Goal: Task Accomplishment & Management: Complete application form

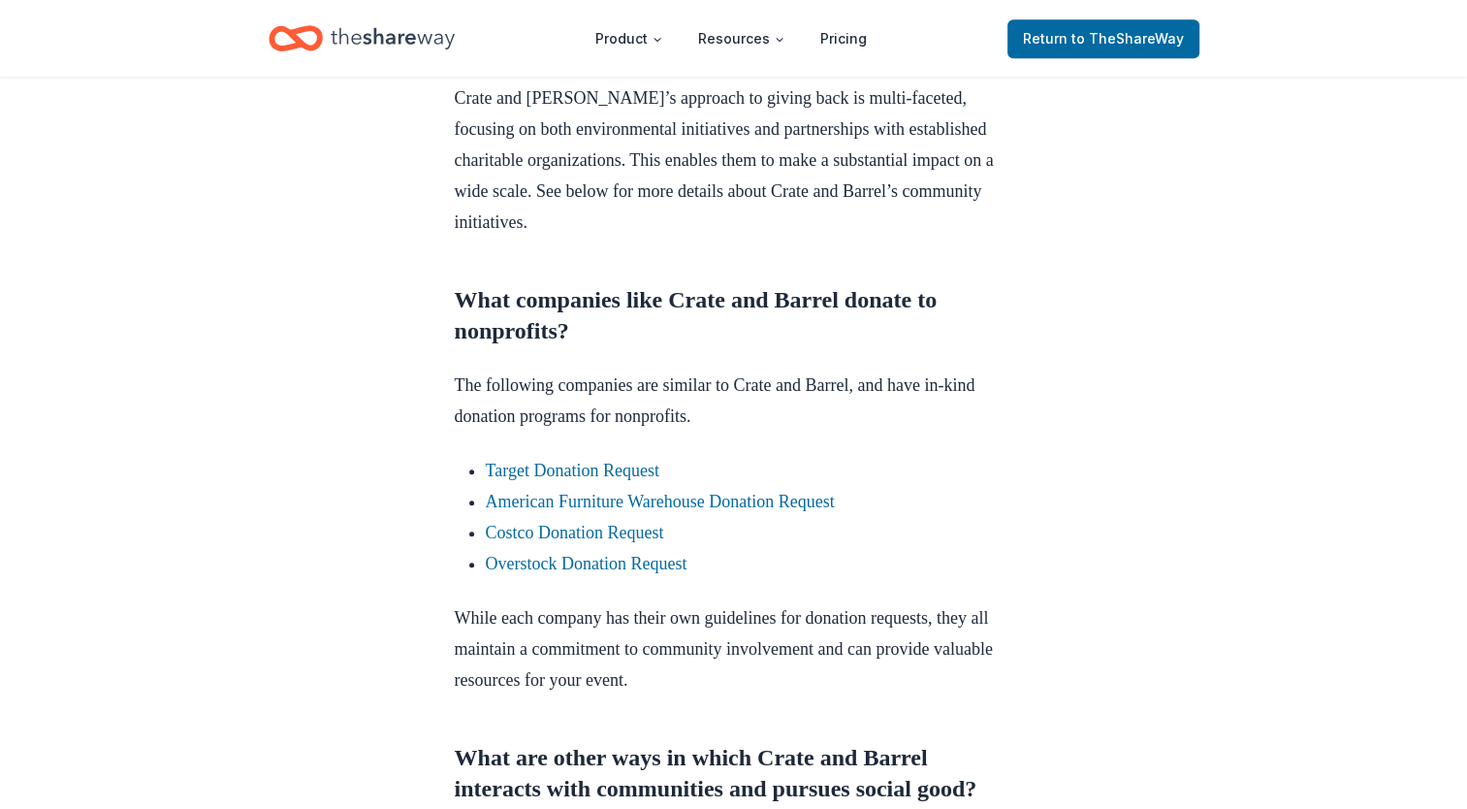
scroll to position [1163, 0]
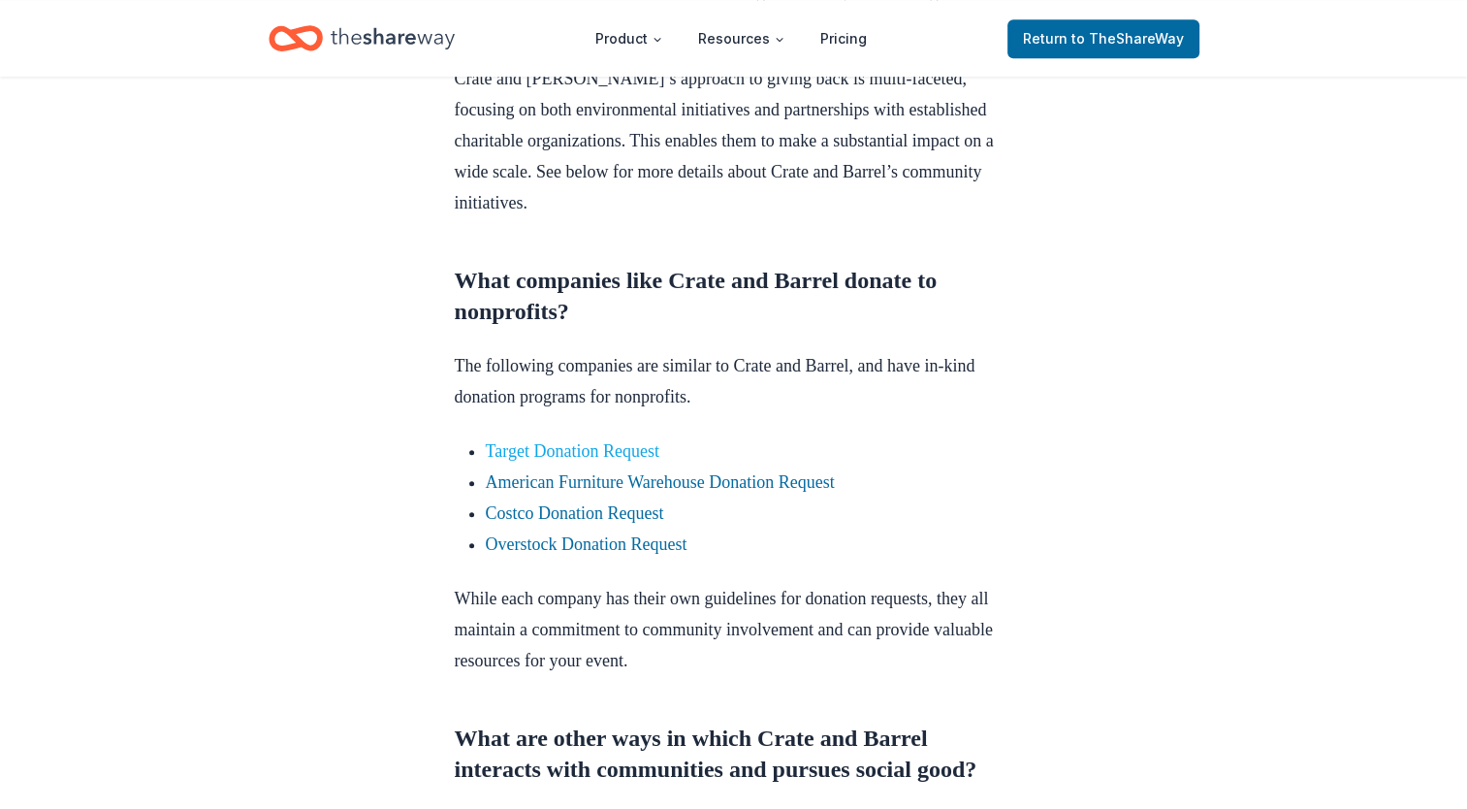
click at [607, 461] on link "Target Donation Request" at bounding box center [573, 450] width 174 height 19
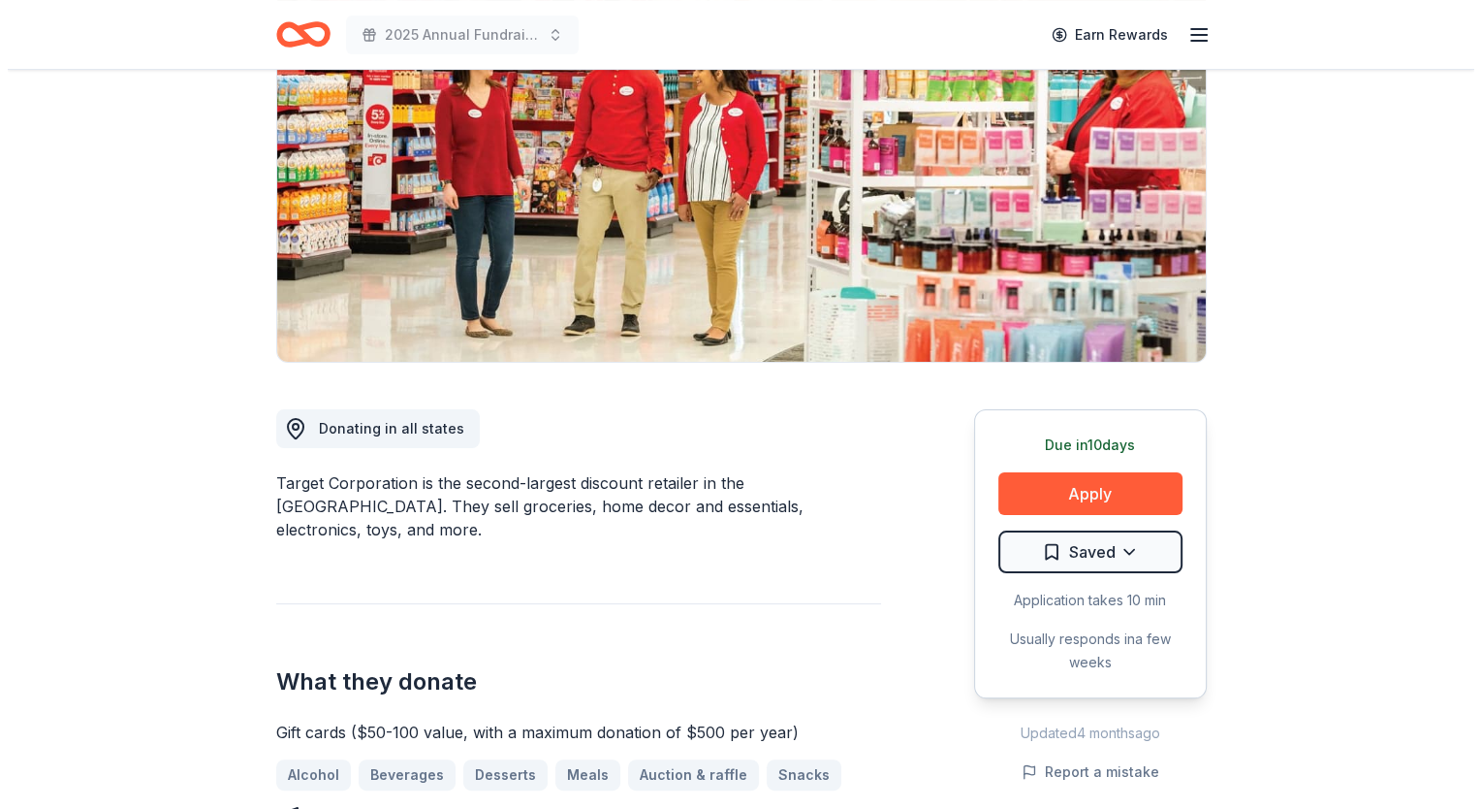
scroll to position [291, 0]
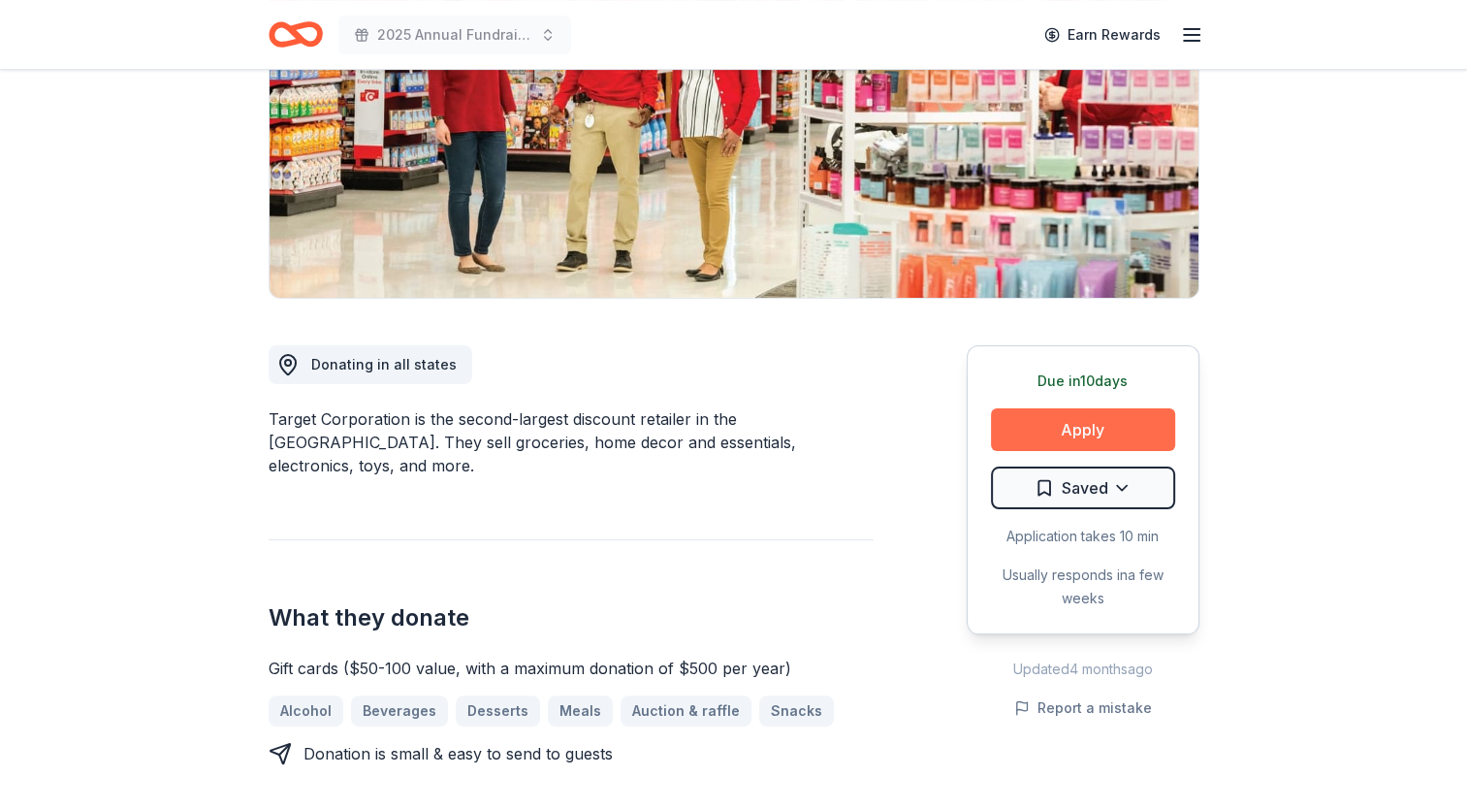
click at [1082, 428] on button "Apply" at bounding box center [1083, 429] width 184 height 43
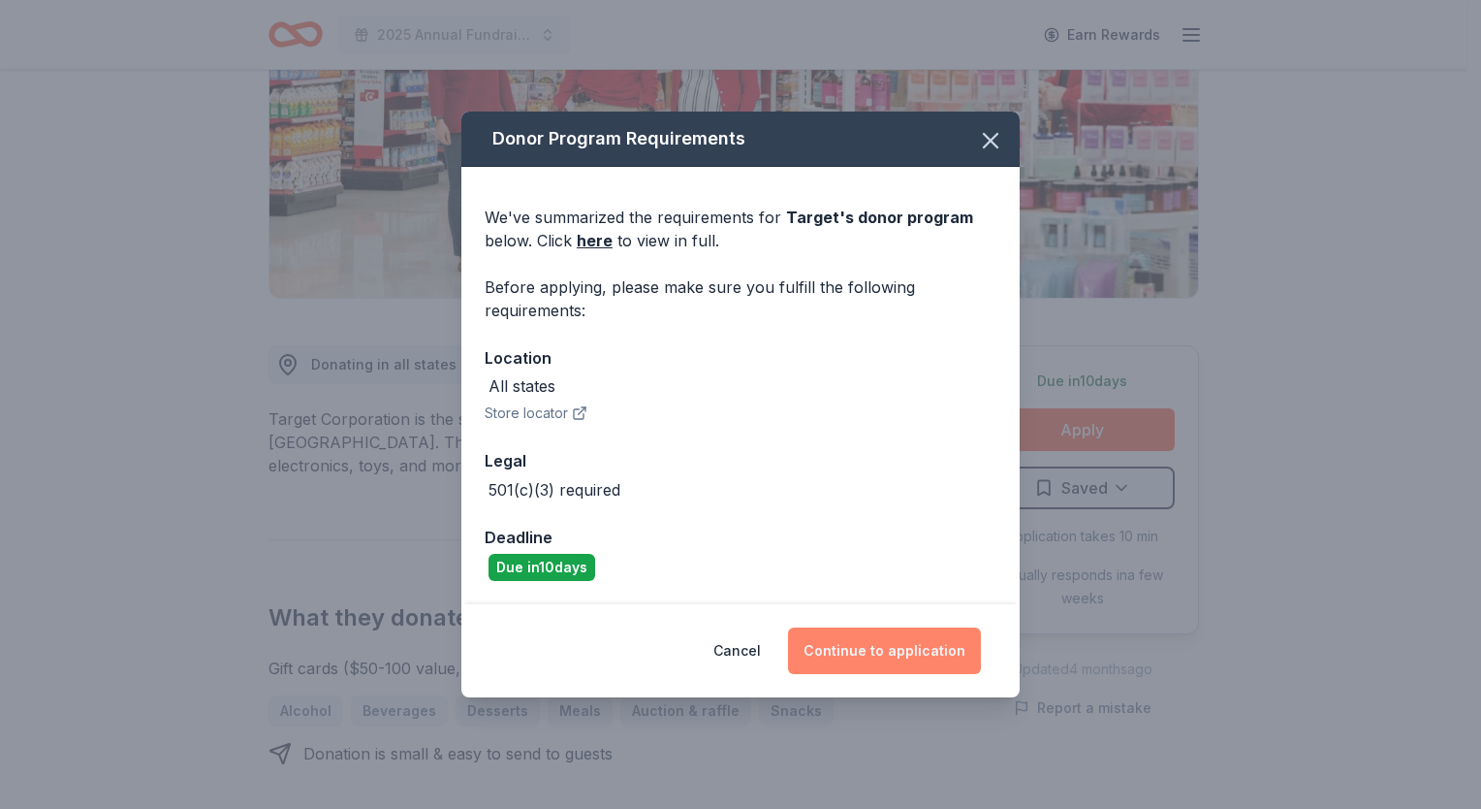
click at [895, 643] on button "Continue to application" at bounding box center [884, 650] width 193 height 47
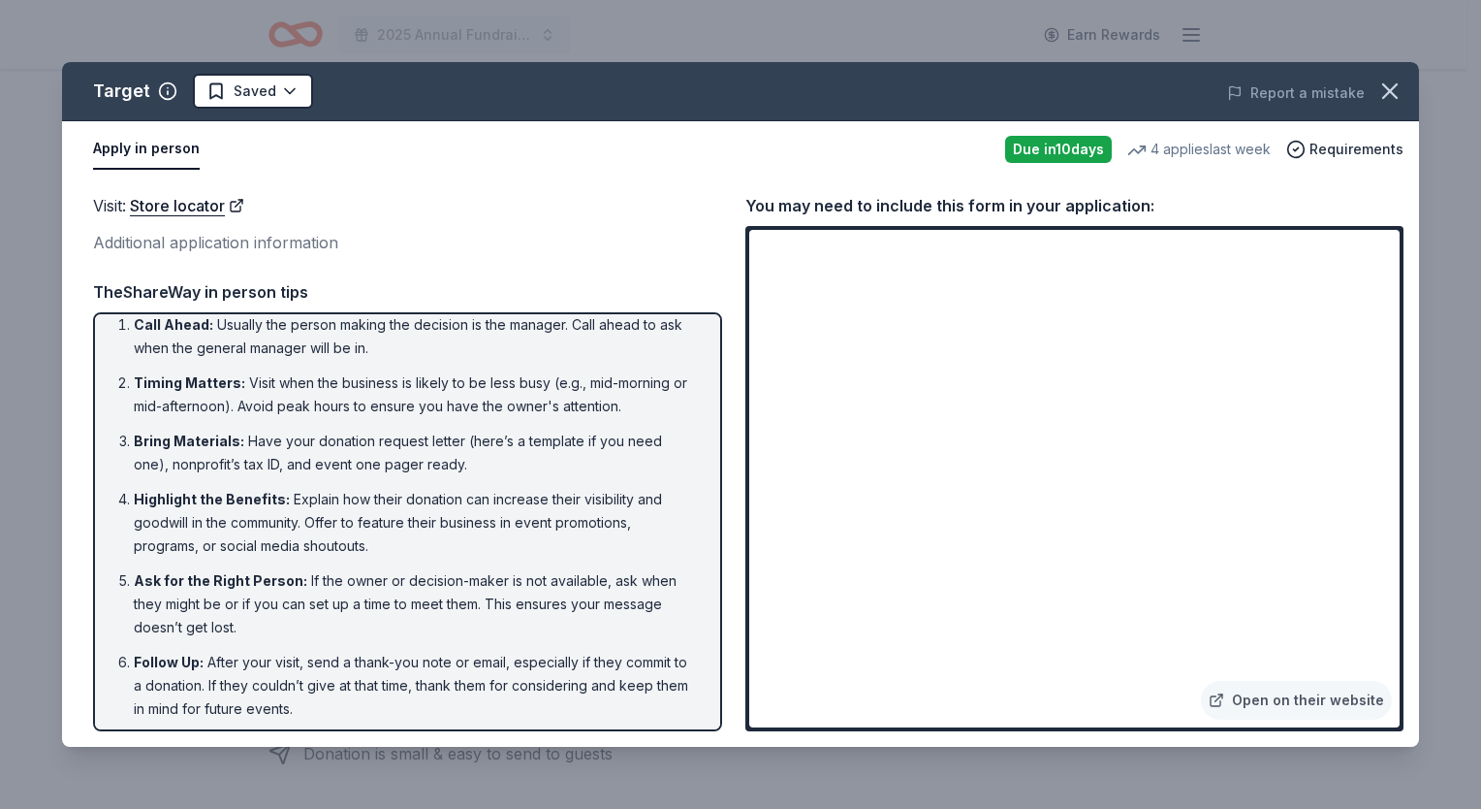
scroll to position [21, 0]
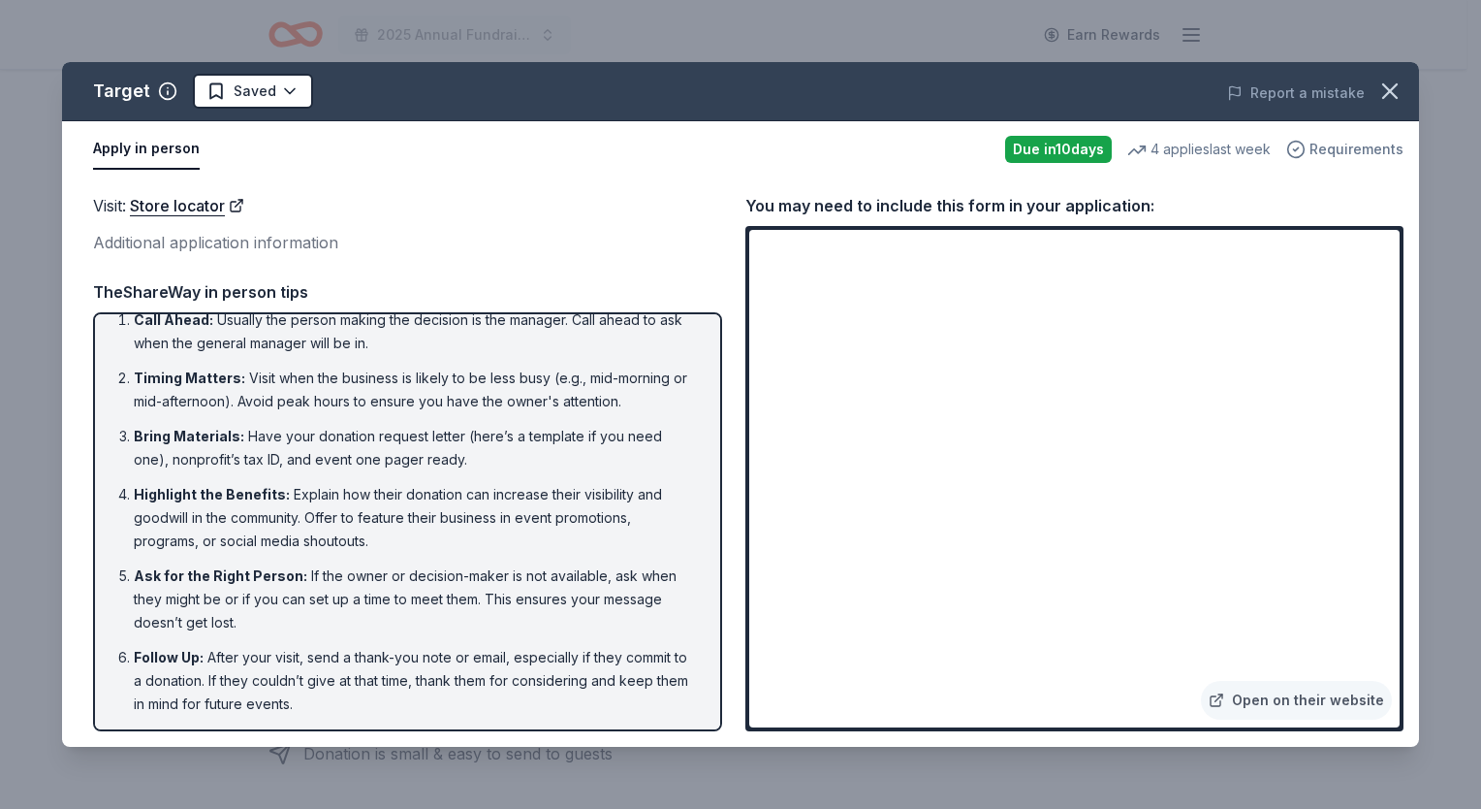
click at [1348, 149] on span "Requirements" at bounding box center [1357, 149] width 94 height 23
click at [1313, 693] on link "Open on their website" at bounding box center [1296, 700] width 191 height 39
click at [1389, 81] on icon "button" at bounding box center [1390, 91] width 27 height 27
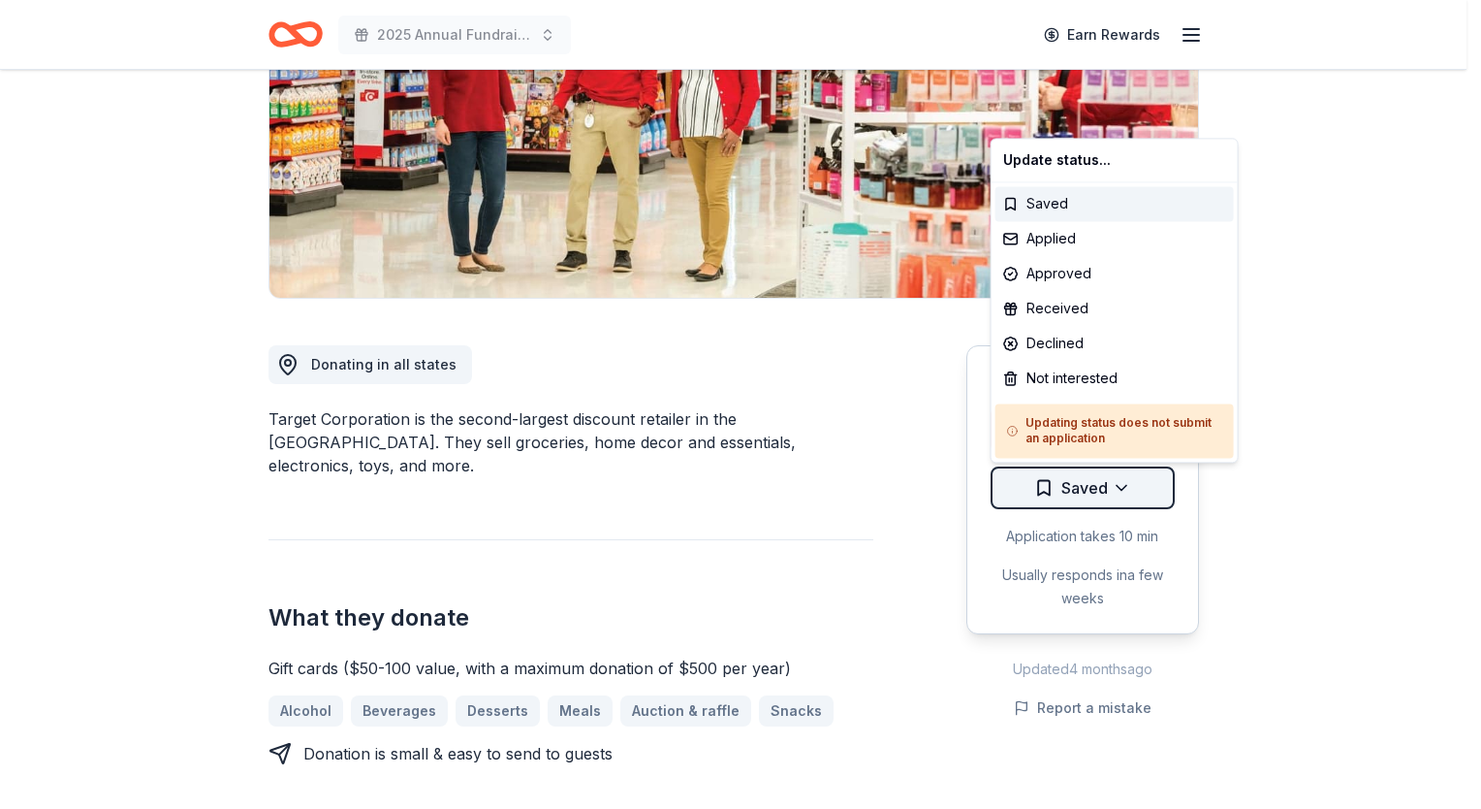
click at [1106, 491] on html "2025 Annual Fundraising Gala Earn Rewards Due in 10 days Share Target 4.2 • 24 …" at bounding box center [740, 113] width 1481 height 809
click at [1099, 238] on div "Applied" at bounding box center [1115, 238] width 239 height 35
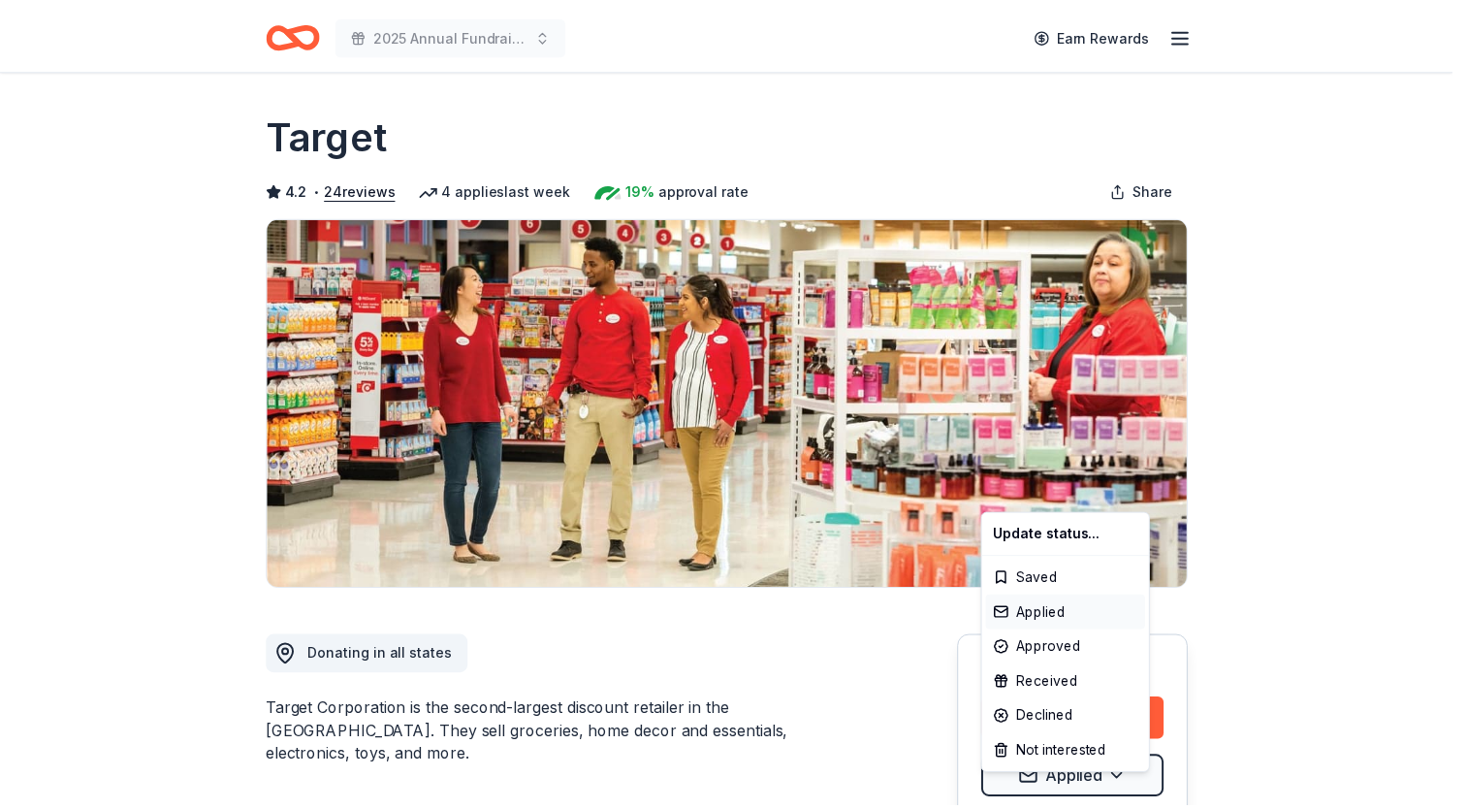
scroll to position [0, 0]
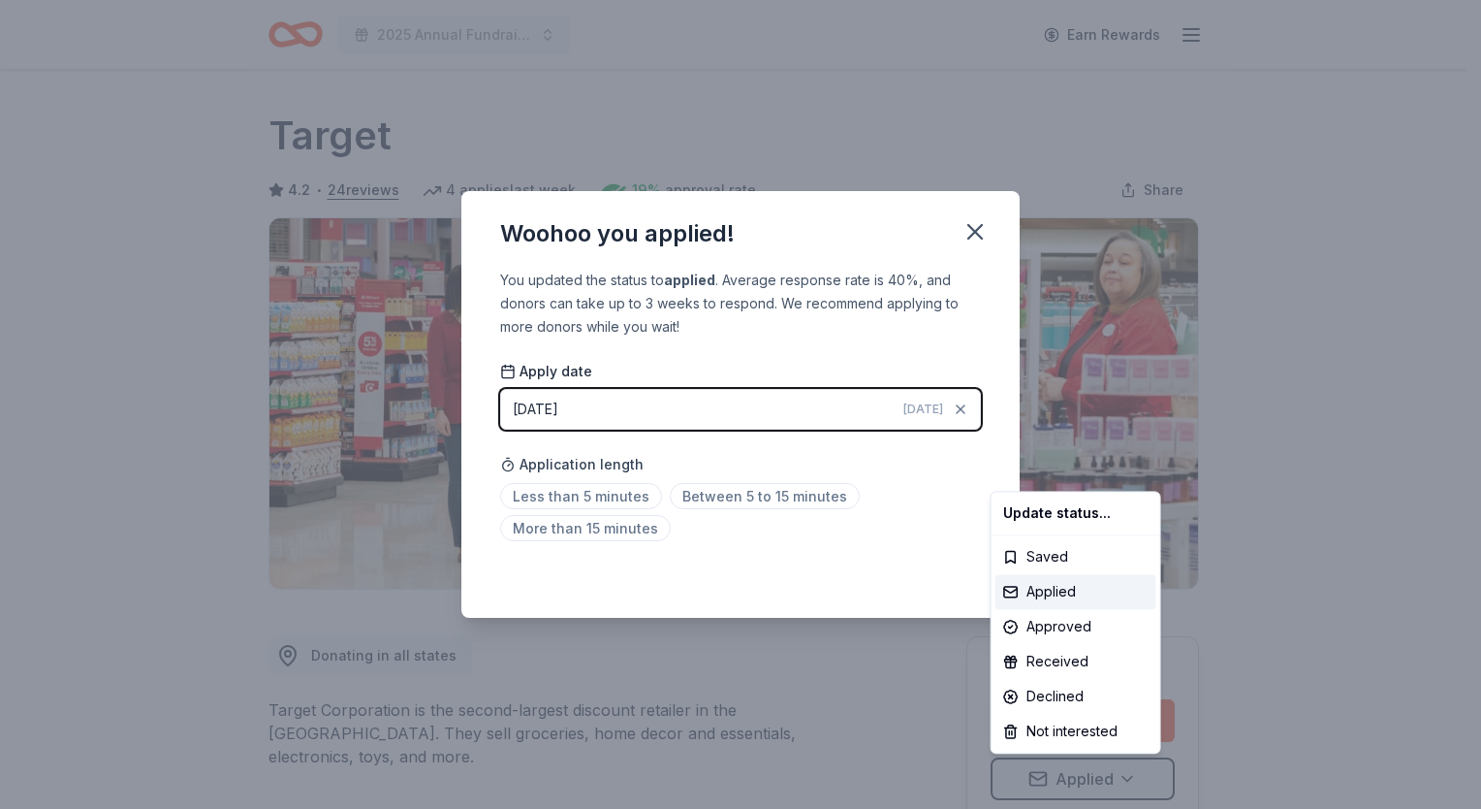
click at [589, 495] on html "2025 Annual Fundraising Gala Earn Rewards Due in 10 days Share Target 4.2 • 24 …" at bounding box center [740, 404] width 1481 height 809
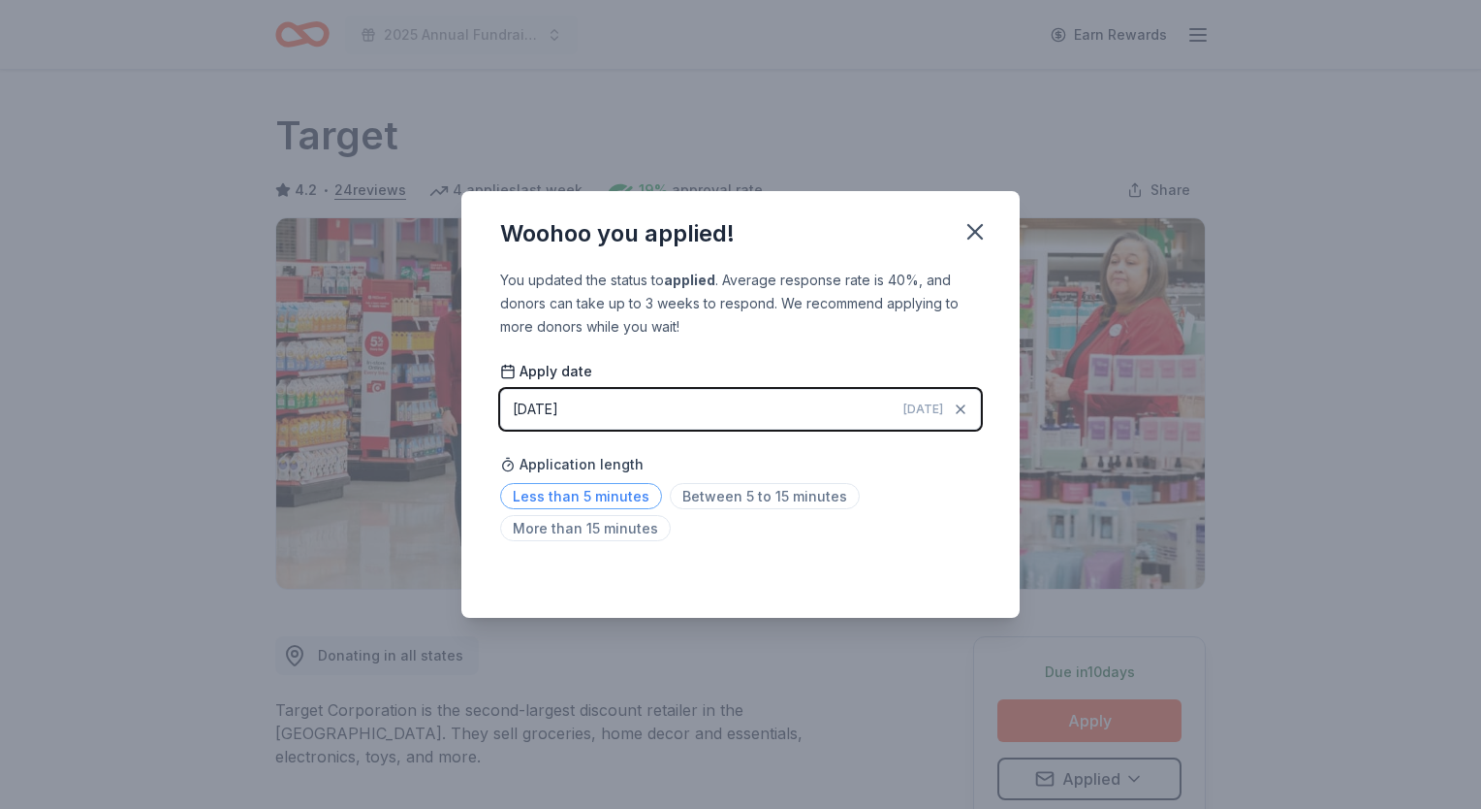
click at [588, 489] on span "Less than 5 minutes" at bounding box center [581, 496] width 162 height 26
click at [980, 233] on icon "button" at bounding box center [975, 231] width 27 height 27
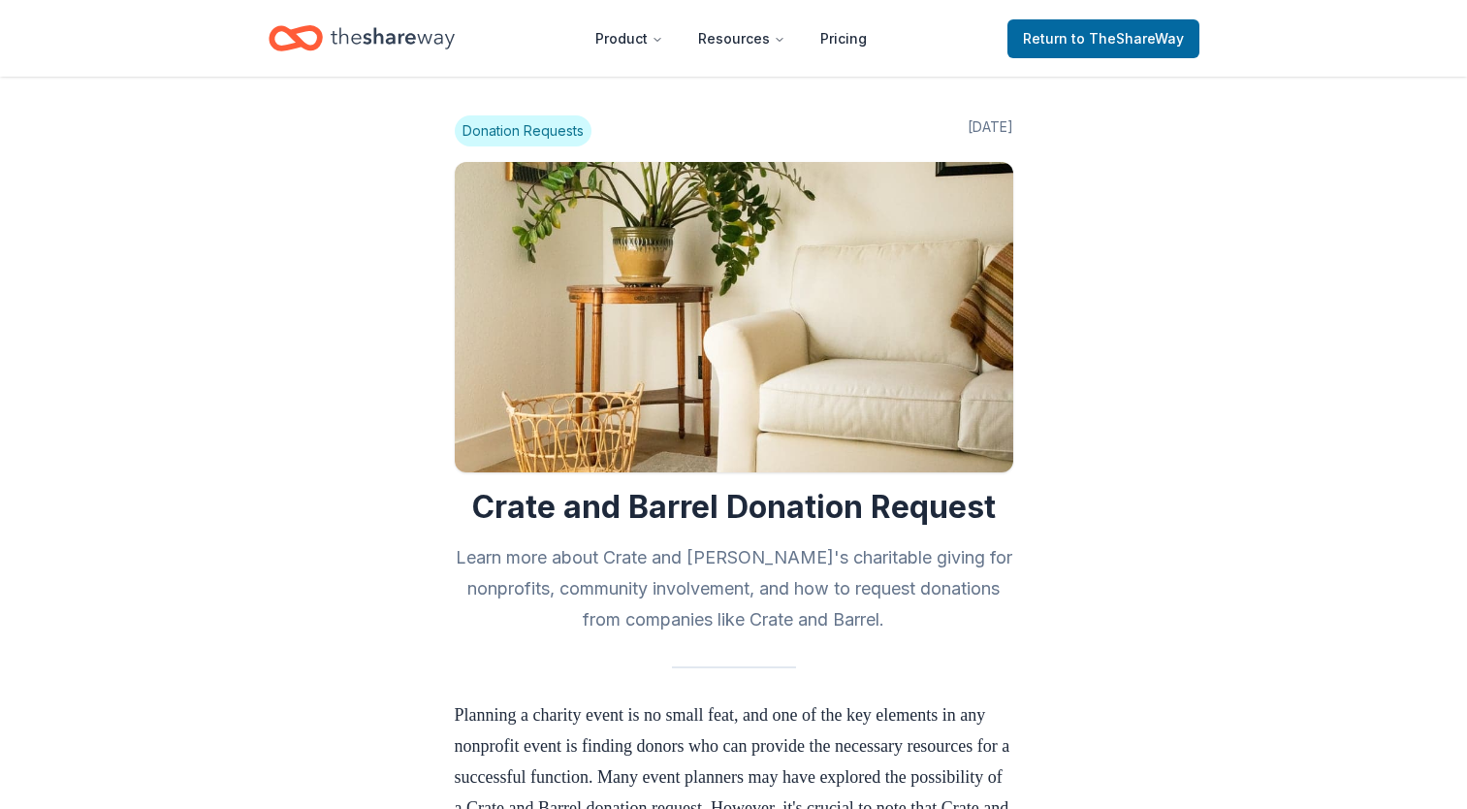
scroll to position [1163, 0]
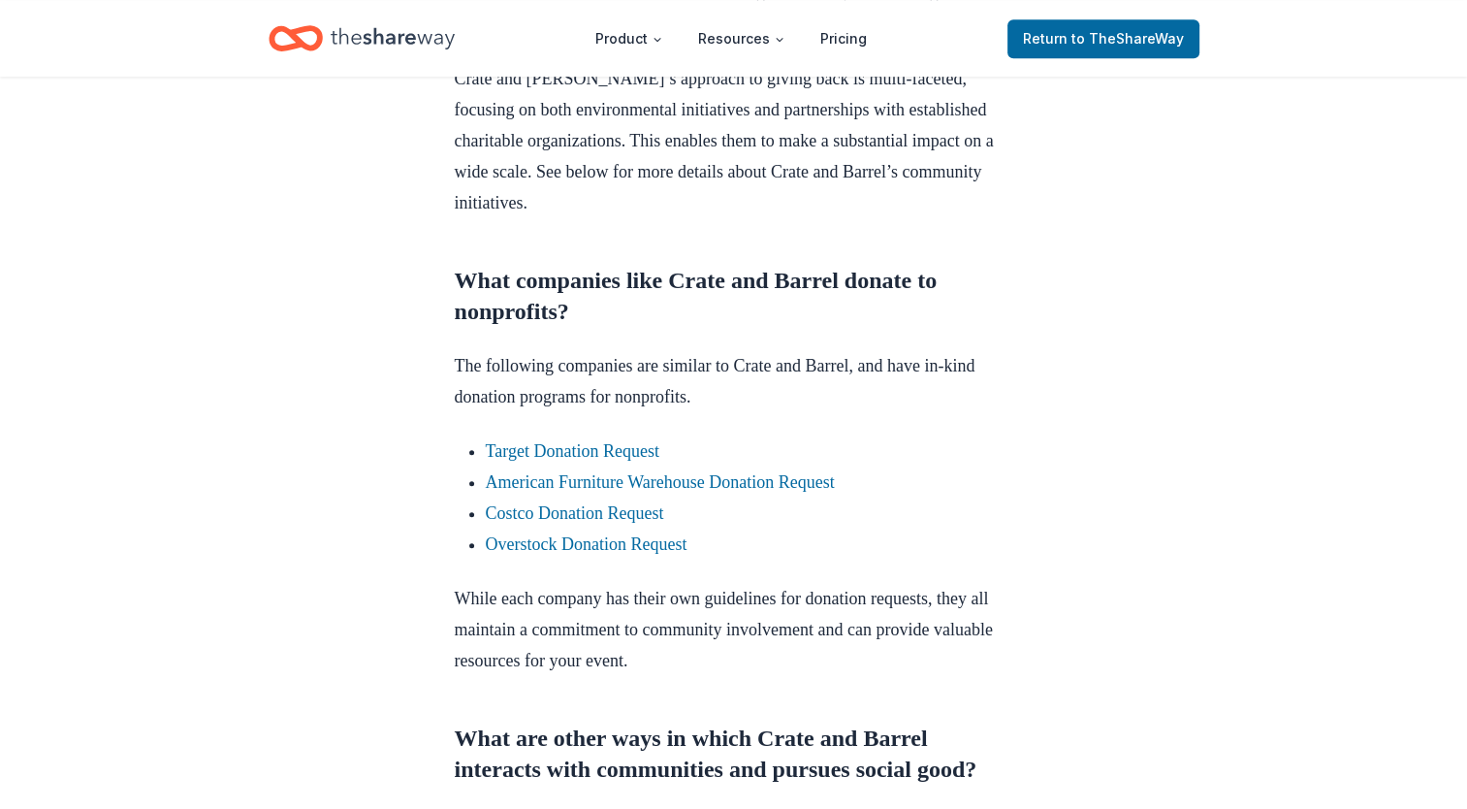
drag, startPoint x: 0, startPoint y: 0, endPoint x: 748, endPoint y: 500, distance: 900.3
click at [748, 497] on li "American Furniture Warehouse Donation Request" at bounding box center [749, 481] width 527 height 31
click at [741, 492] on link "American Furniture Warehouse Donation Request" at bounding box center [660, 481] width 349 height 19
click at [611, 554] on link "Overstock Donation Request" at bounding box center [587, 543] width 202 height 19
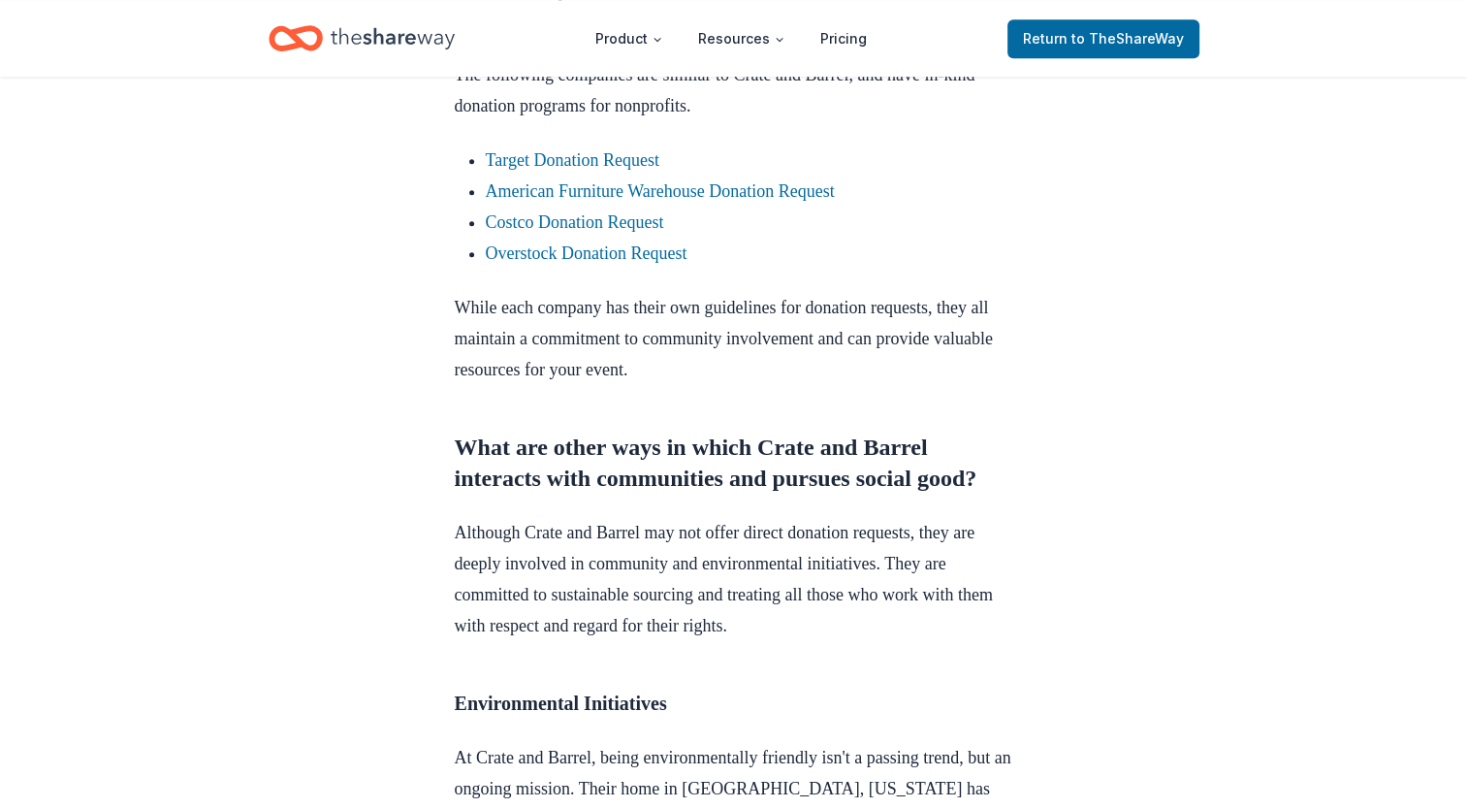
scroll to position [1648, 0]
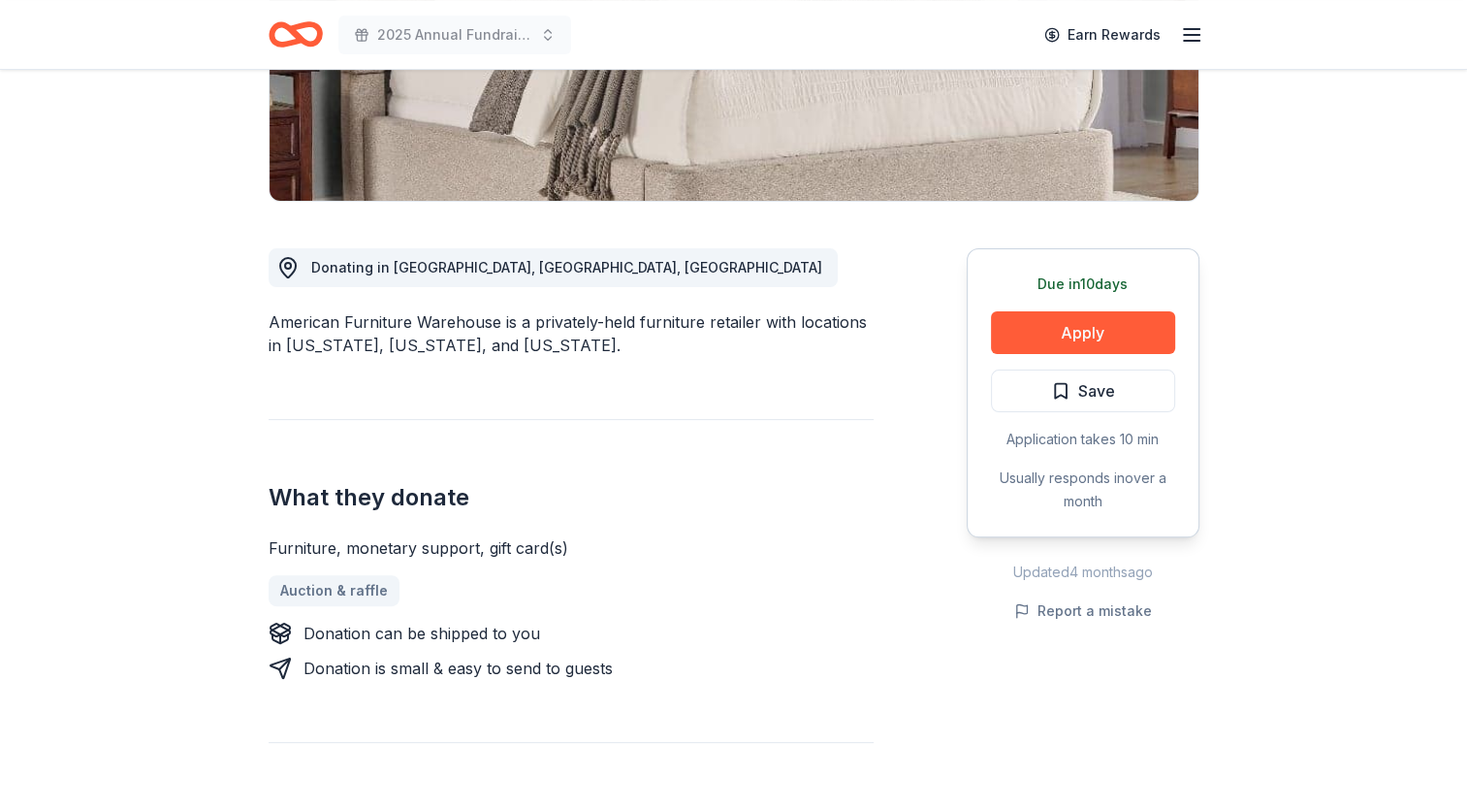
scroll to position [291, 0]
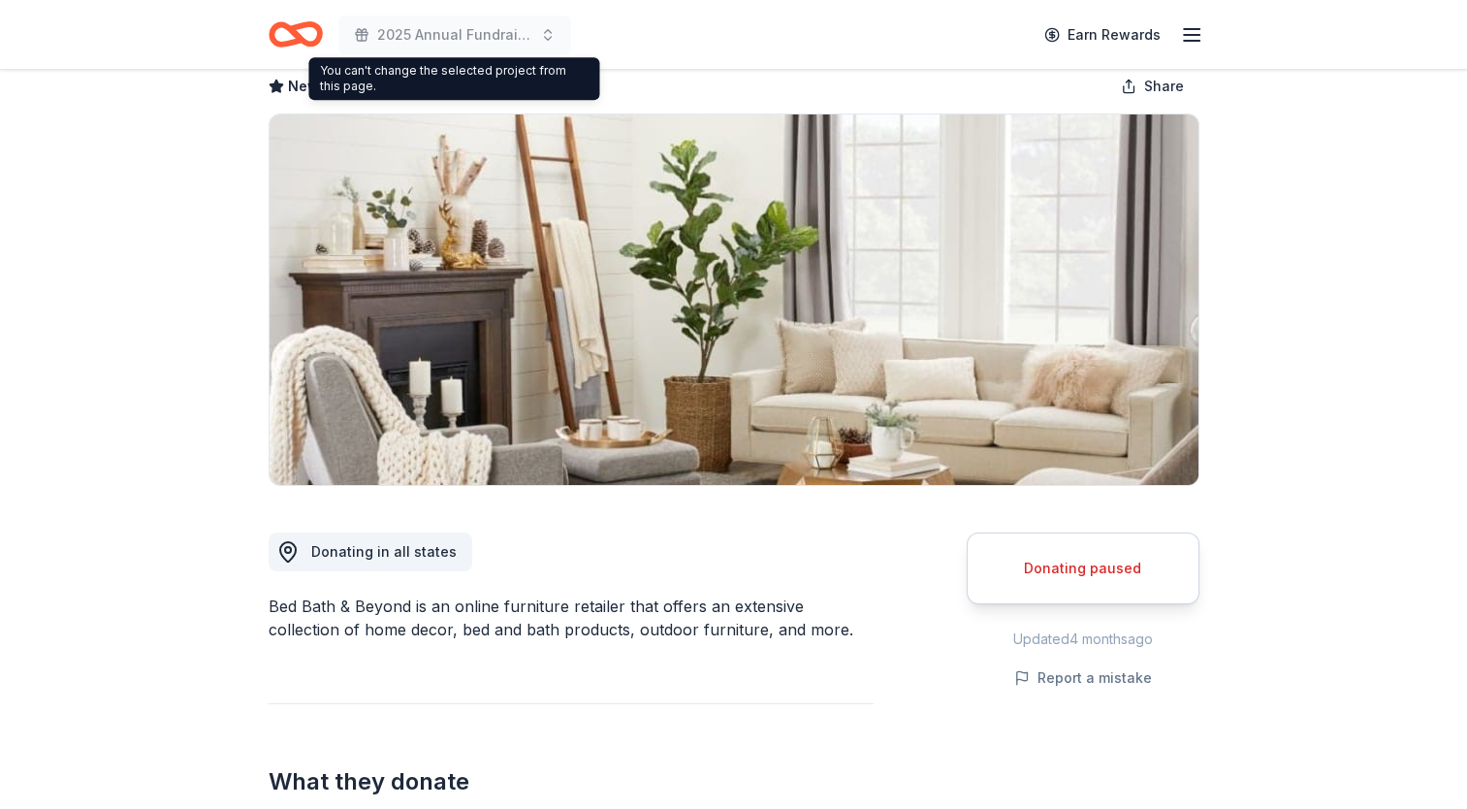
scroll to position [97, 0]
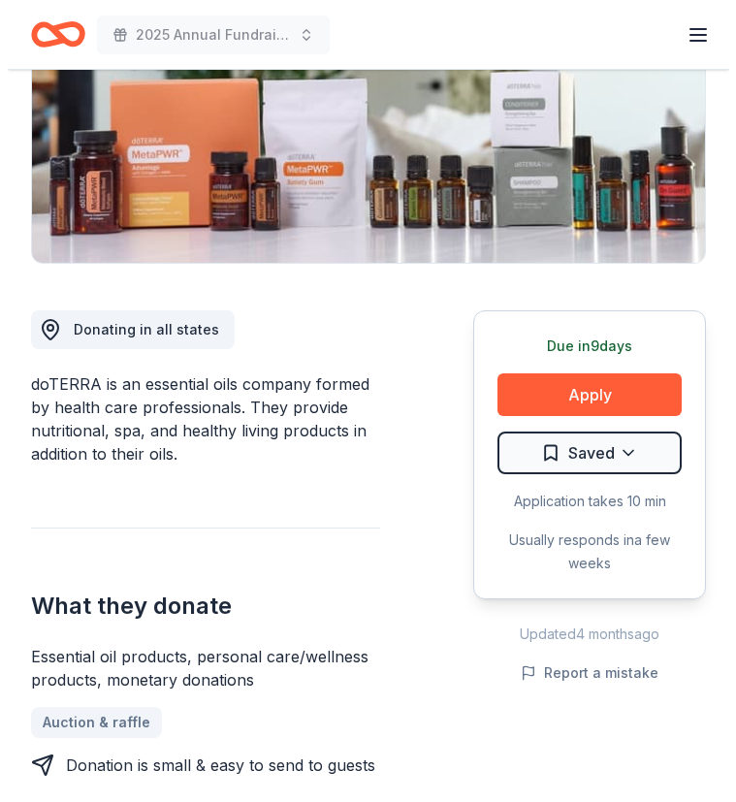
scroll to position [388, 0]
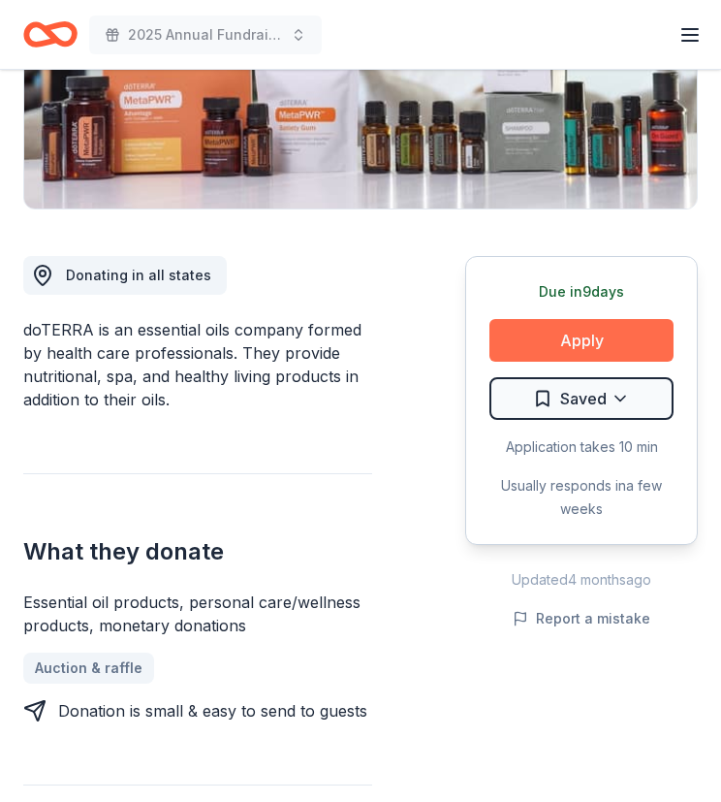
click at [584, 336] on button "Apply" at bounding box center [582, 340] width 184 height 43
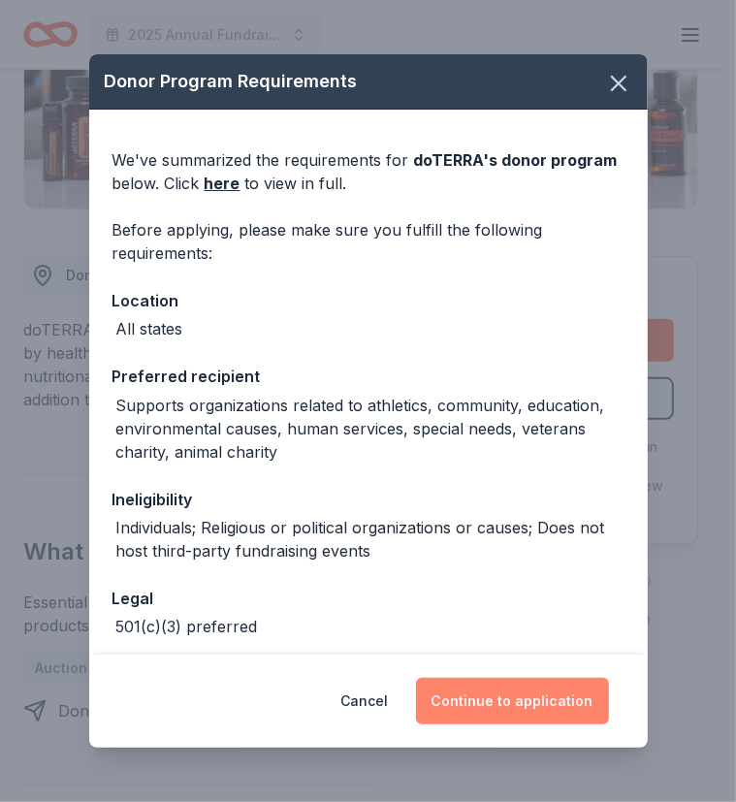
click at [512, 696] on button "Continue to application" at bounding box center [512, 701] width 193 height 47
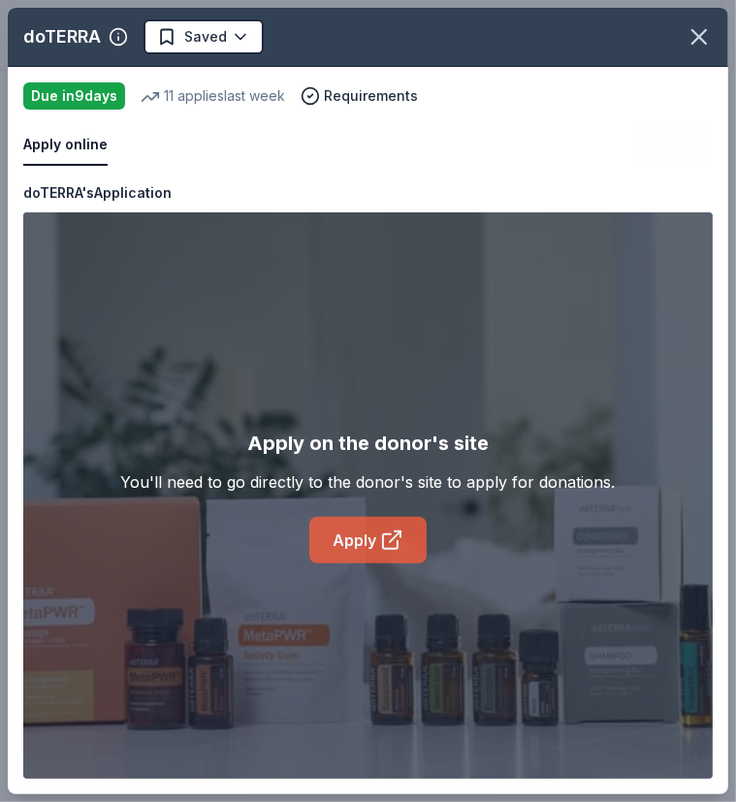
click at [375, 538] on link "Apply" at bounding box center [367, 540] width 117 height 47
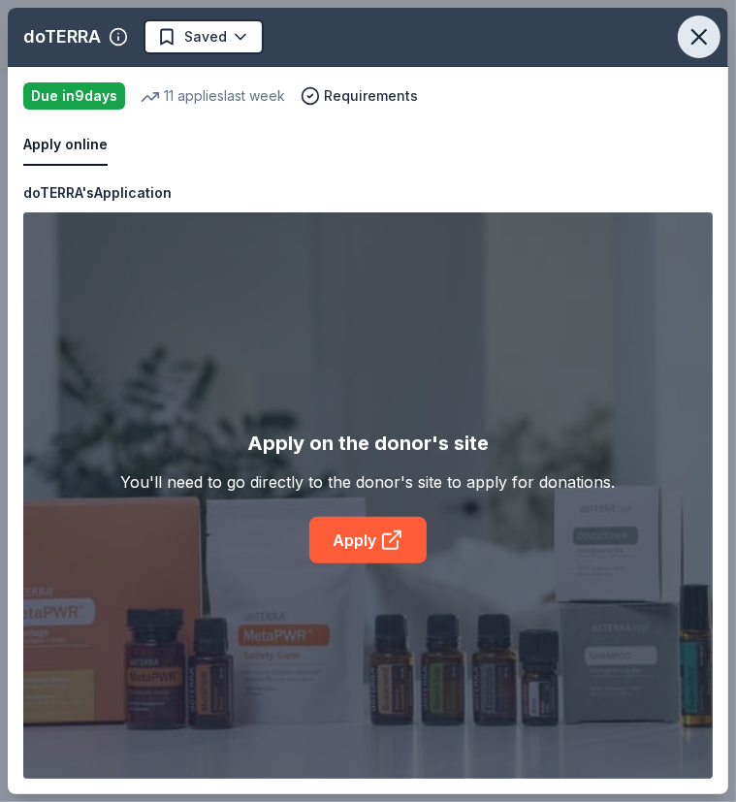
click at [703, 30] on icon "button" at bounding box center [698, 36] width 27 height 27
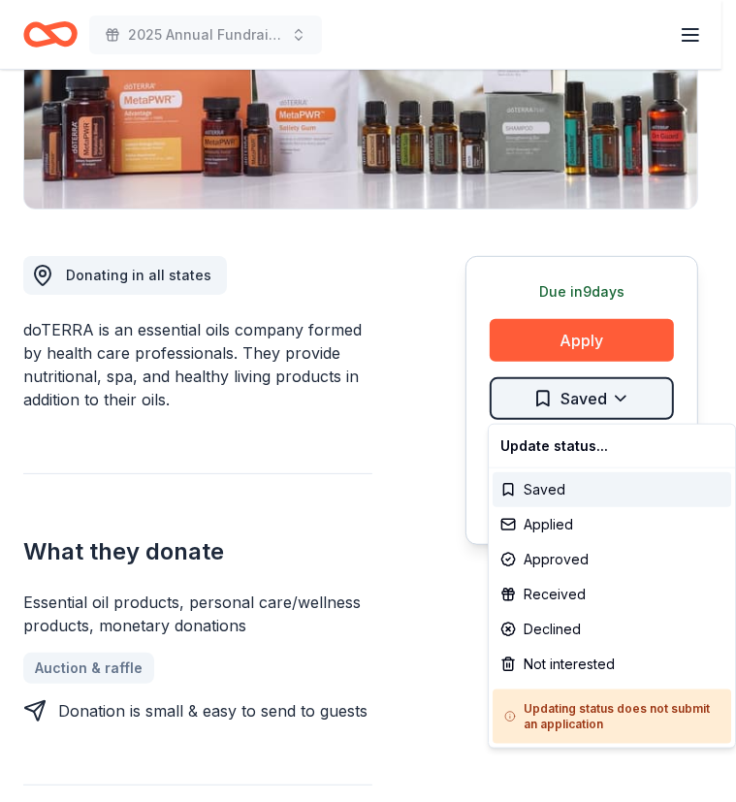
click at [592, 406] on html "2025 Annual Fundraising Gala Earn Rewards Due [DATE] Share doTERRA 4.8 • 28 rev…" at bounding box center [368, 13] width 736 height 802
click at [586, 525] on div "Applied" at bounding box center [612, 524] width 239 height 35
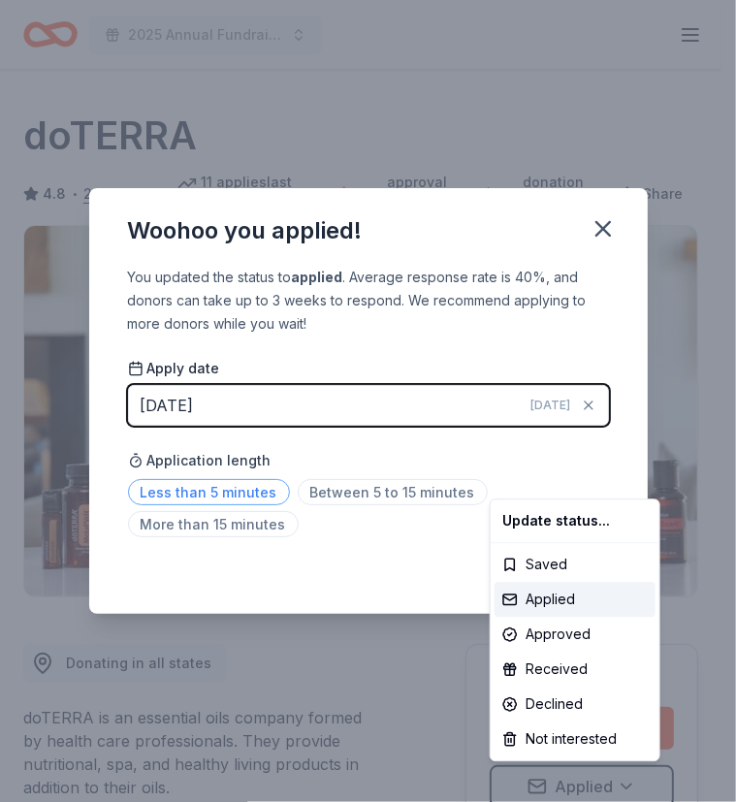
click at [204, 491] on html "2025 Annual Fundraising Gala Earn Rewards Due [DATE] Share doTERRA 4.8 • 28 rev…" at bounding box center [368, 401] width 736 height 802
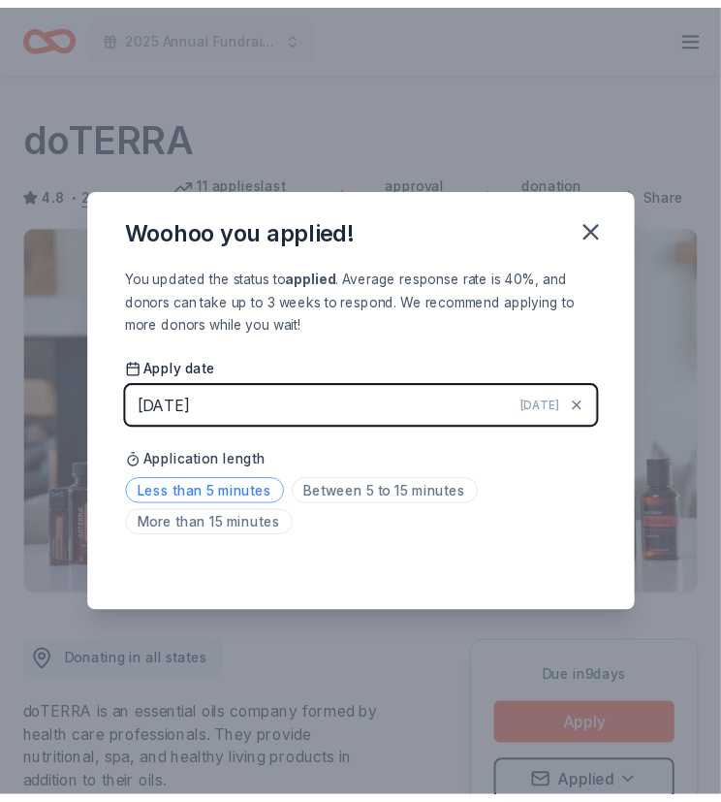
scroll to position [5, 0]
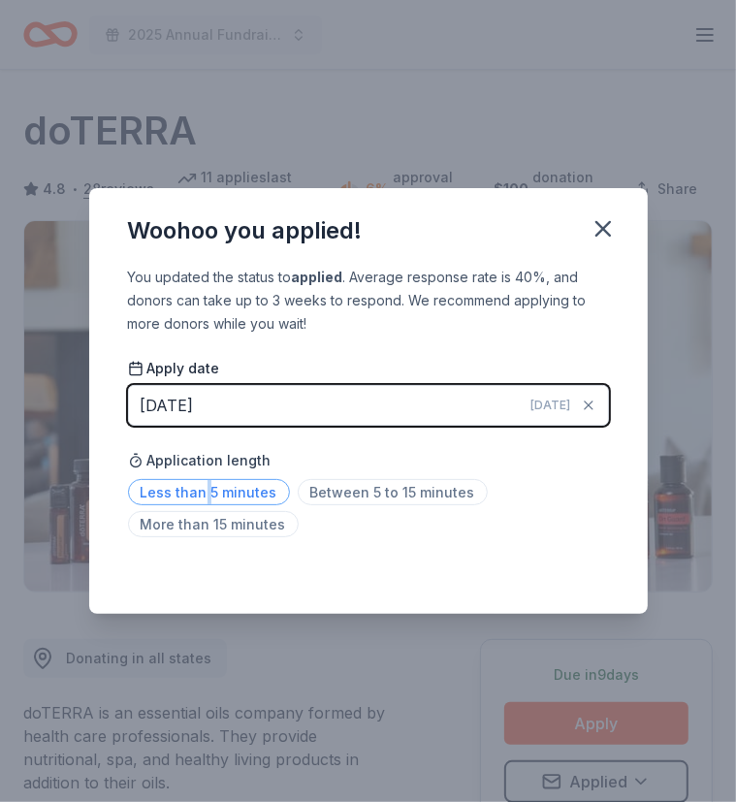
click at [204, 489] on span "Less than 5 minutes" at bounding box center [209, 492] width 162 height 26
drag, startPoint x: 604, startPoint y: 229, endPoint x: 525, endPoint y: 17, distance: 225.5
click at [604, 228] on icon "button" at bounding box center [602, 228] width 27 height 27
